Goal: Navigation & Orientation: Find specific page/section

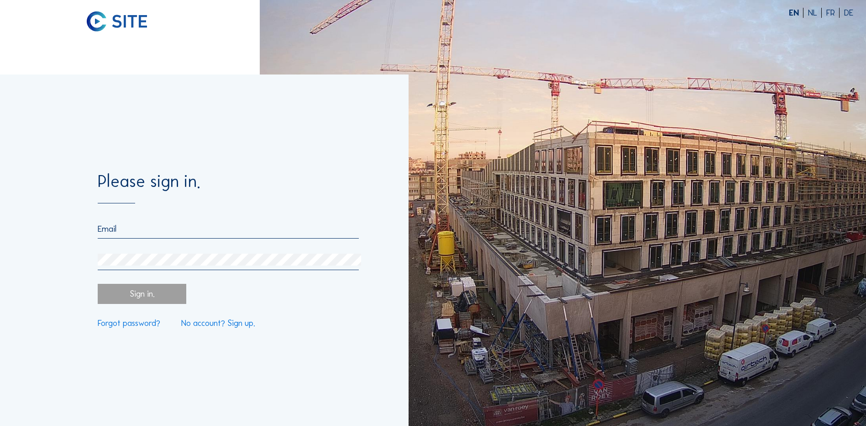
type input "[EMAIL_ADDRESS][DOMAIN_NAME]"
drag, startPoint x: 127, startPoint y: 294, endPoint x: 188, endPoint y: 312, distance: 63.5
click at [127, 294] on div "Sign in." at bounding box center [142, 294] width 88 height 20
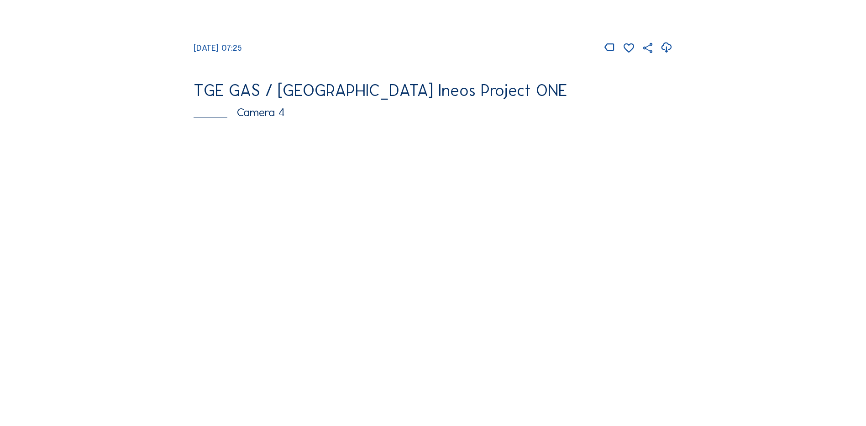
scroll to position [776, 0]
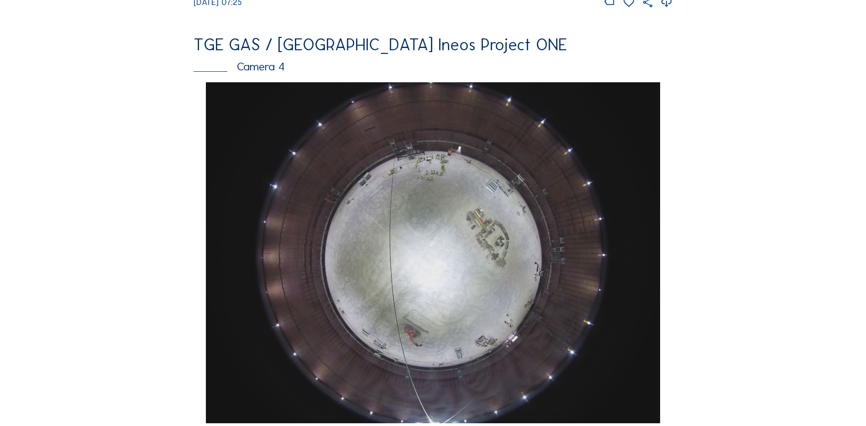
click at [504, 262] on img at bounding box center [433, 252] width 454 height 341
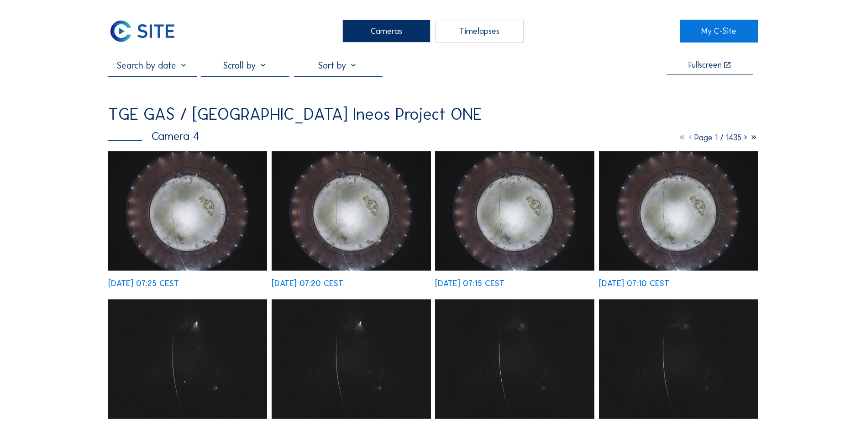
click at [198, 213] on img at bounding box center [187, 210] width 159 height 119
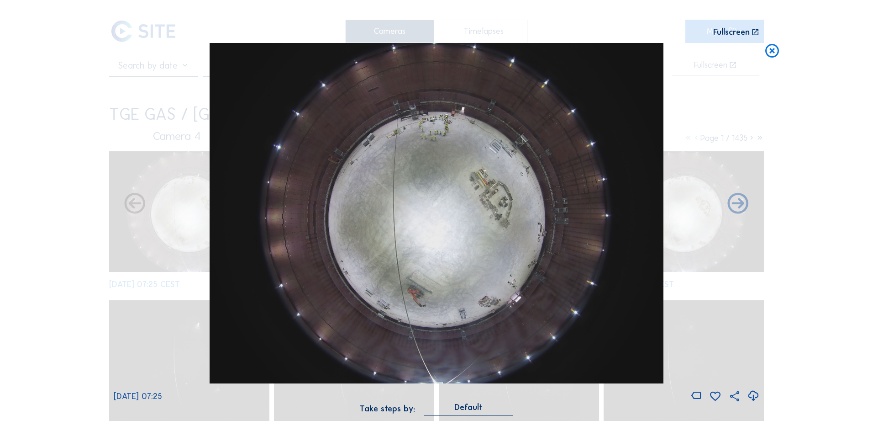
click at [756, 397] on icon at bounding box center [753, 395] width 12 height 15
